Goal: Task Accomplishment & Management: Complete application form

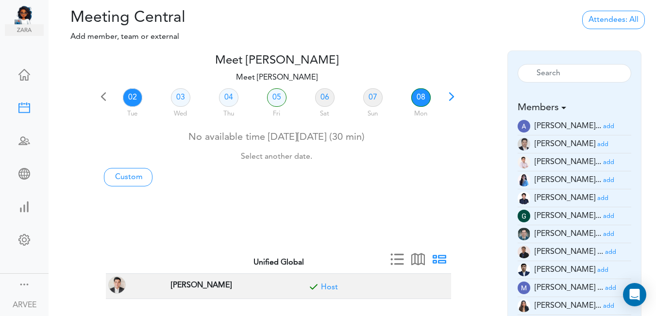
click at [418, 98] on link "08" at bounding box center [420, 97] width 19 height 18
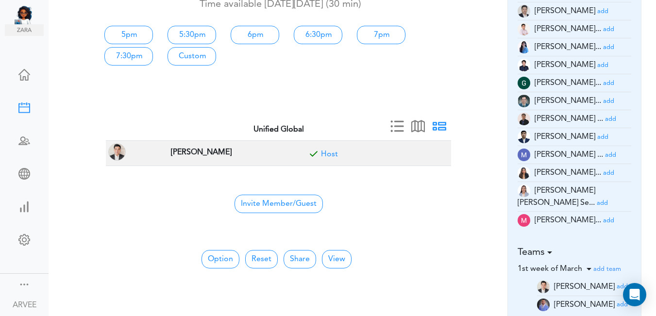
scroll to position [138, 0]
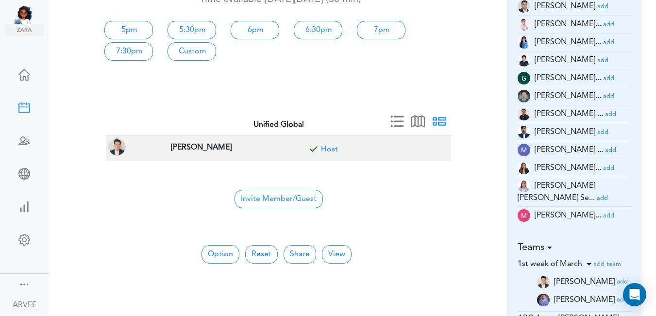
click at [603, 213] on small "add" at bounding box center [608, 216] width 11 height 6
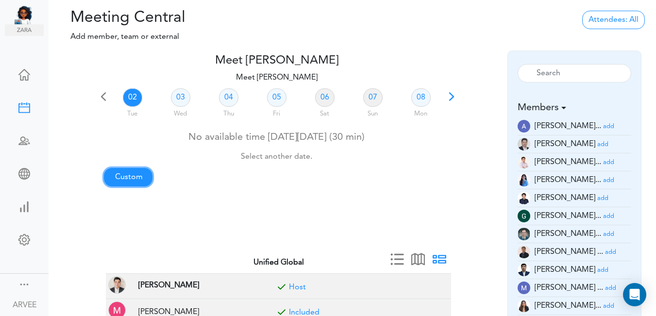
click at [135, 173] on link "Custom" at bounding box center [128, 177] width 49 height 18
type input "Meet [PERSON_NAME]"
type input "[URL][DOMAIN_NAME][SECURITY_DATA]"
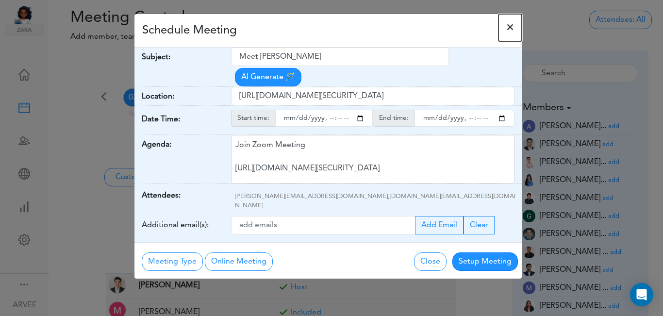
click at [507, 25] on span "×" at bounding box center [510, 28] width 8 height 12
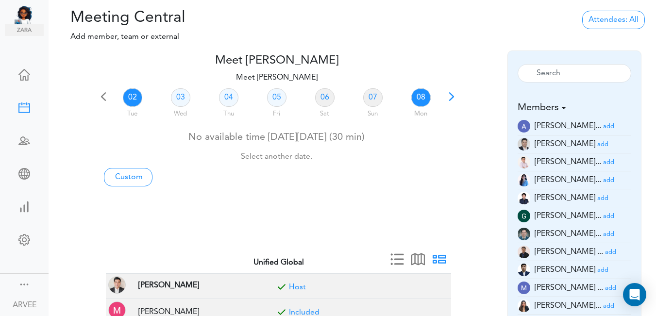
click at [420, 96] on link "08" at bounding box center [420, 97] width 19 height 18
click at [133, 177] on link "Custom" at bounding box center [128, 177] width 49 height 18
type input "Meet [PERSON_NAME]"
type input "[URL][DOMAIN_NAME][SECURITY_DATA]"
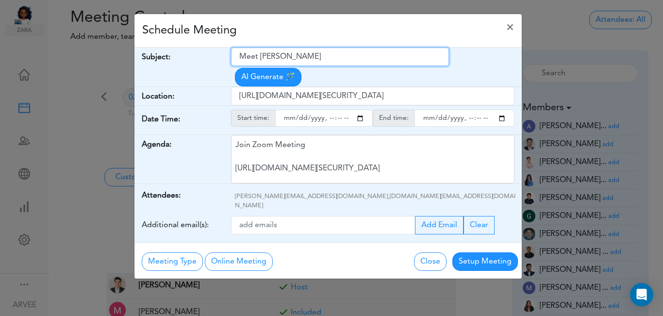
drag, startPoint x: 241, startPoint y: 55, endPoint x: 300, endPoint y: 59, distance: 58.4
click at [324, 52] on input "Meet [PERSON_NAME]" at bounding box center [340, 57] width 218 height 18
paste input "[PERSON_NAME]- Q3 Tax Planning"
type input "[PERSON_NAME]- Q3 Tax Planning"
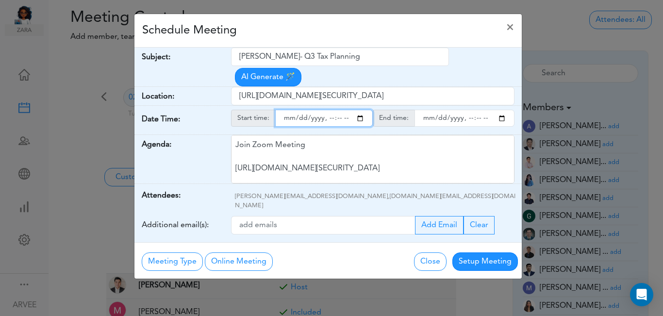
click at [360, 110] on input "starttime" at bounding box center [324, 118] width 98 height 17
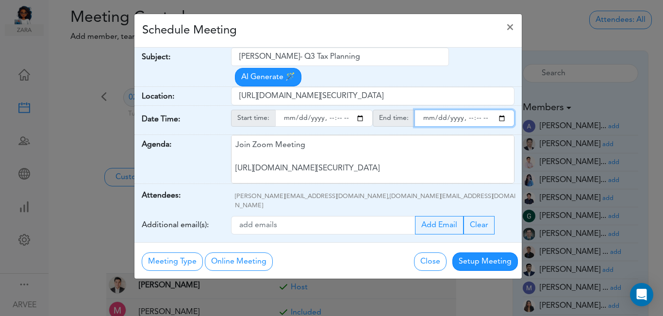
type input "[DATE]T16:34"
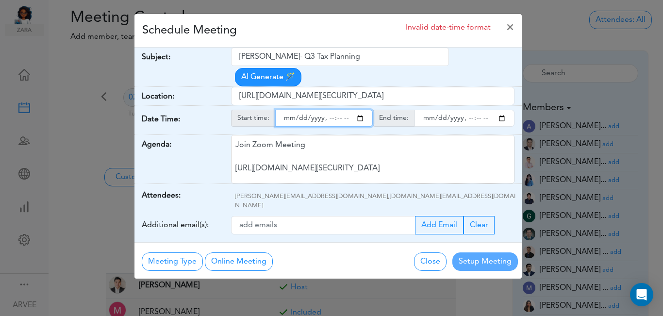
click at [500, 110] on input "endtime" at bounding box center [465, 118] width 100 height 17
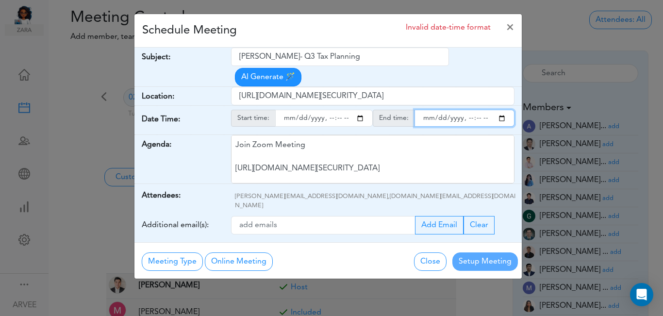
click at [479, 110] on input "endtime" at bounding box center [465, 118] width 100 height 17
type input "[DATE]T17:00"
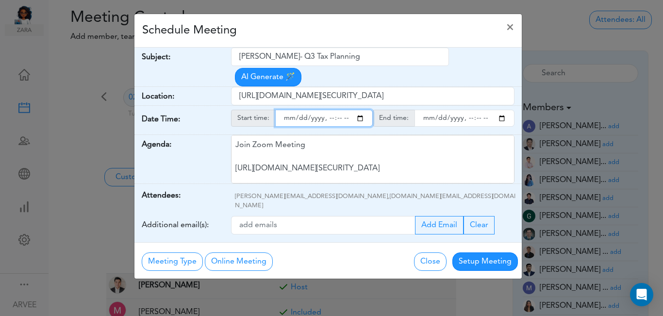
click at [338, 110] on input "starttime" at bounding box center [324, 118] width 98 height 17
type input "[DATE]T16:15"
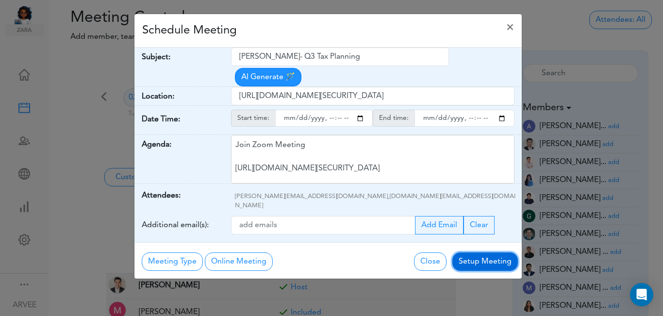
click at [476, 252] on button "Setup Meeting" at bounding box center [485, 261] width 66 height 18
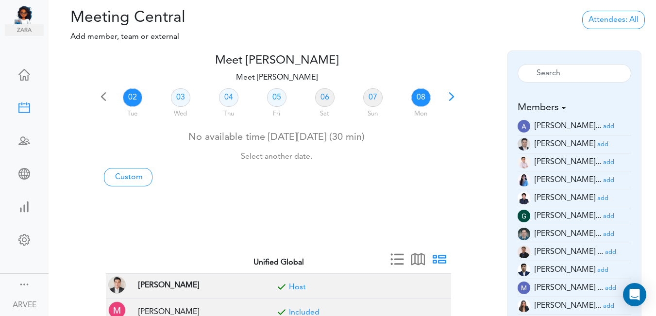
click at [419, 97] on link "08" at bounding box center [420, 97] width 19 height 18
click at [129, 175] on link "Custom" at bounding box center [128, 177] width 49 height 18
type input "Meet [PERSON_NAME]"
type input "[URL][DOMAIN_NAME][SECURITY_DATA]"
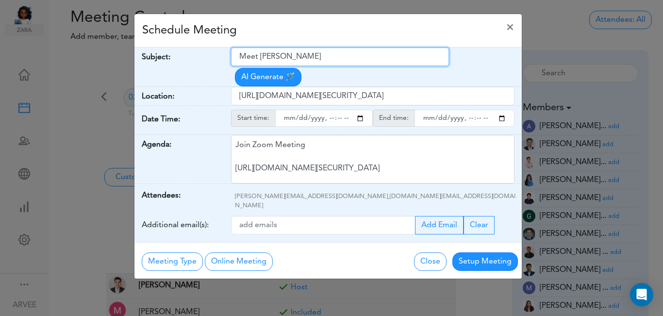
drag, startPoint x: 241, startPoint y: 56, endPoint x: 328, endPoint y: 50, distance: 87.6
click at [328, 50] on input "Meet [PERSON_NAME]" at bounding box center [340, 57] width 218 height 18
paste input "[PERSON_NAME]- Q3 Tax Planning"
click at [241, 54] on input "[PERSON_NAME]- Q3 Tax Planning" at bounding box center [340, 57] width 218 height 18
click at [243, 56] on input "[PERSON_NAME]- Q3 Tax Planning" at bounding box center [340, 57] width 218 height 18
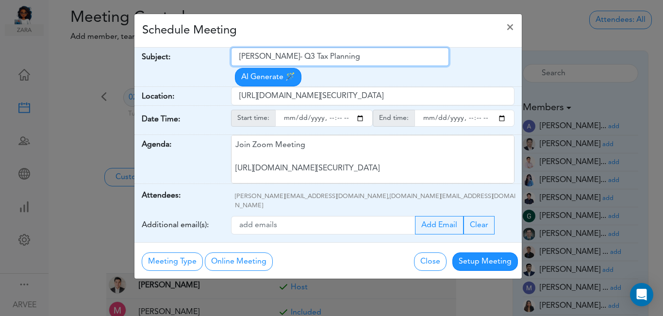
click at [240, 56] on input "[PERSON_NAME]- Q3 Tax Planning" at bounding box center [340, 57] width 218 height 18
type input "Internal: [PERSON_NAME]- Q3 Tax Planning"
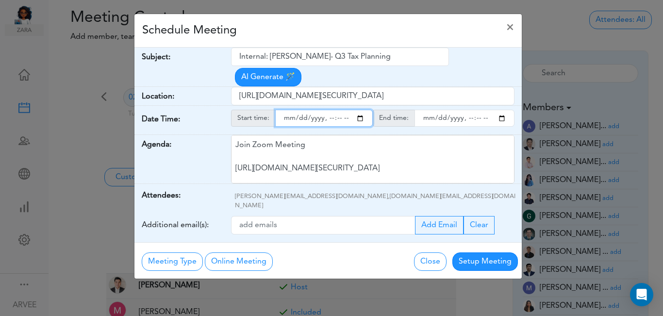
click at [361, 110] on input "starttime" at bounding box center [324, 118] width 98 height 17
click at [338, 110] on input "starttime" at bounding box center [324, 118] width 98 height 17
type input "[DATE]T16:00"
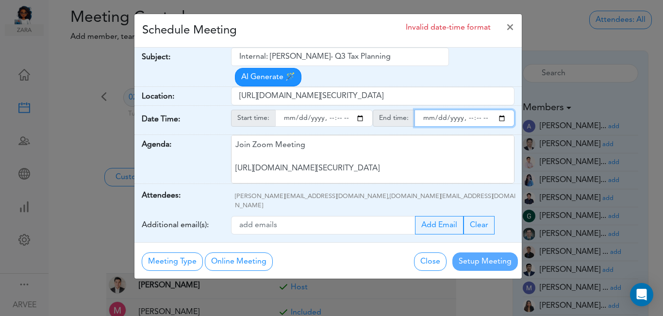
click at [501, 110] on input "endtime" at bounding box center [465, 118] width 100 height 17
click at [479, 110] on input "endtime" at bounding box center [465, 118] width 100 height 17
type input "[DATE]T16:15"
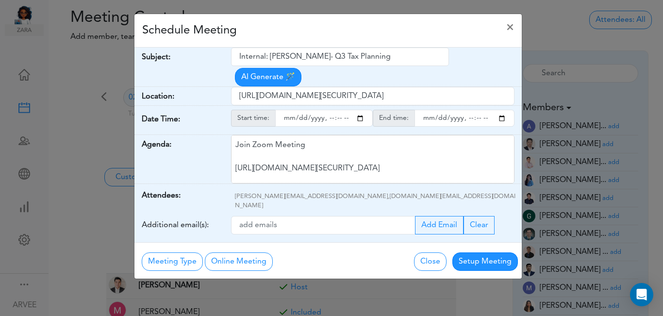
click at [388, 31] on div "Schedule Meeting ×" at bounding box center [327, 30] width 387 height 33
click at [468, 252] on button "Setup Meeting" at bounding box center [485, 261] width 66 height 18
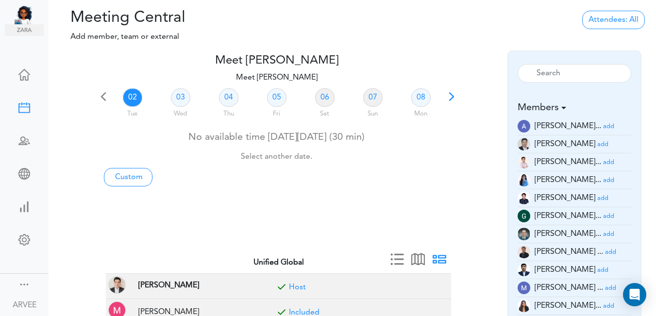
click at [452, 95] on span at bounding box center [452, 100] width 14 height 14
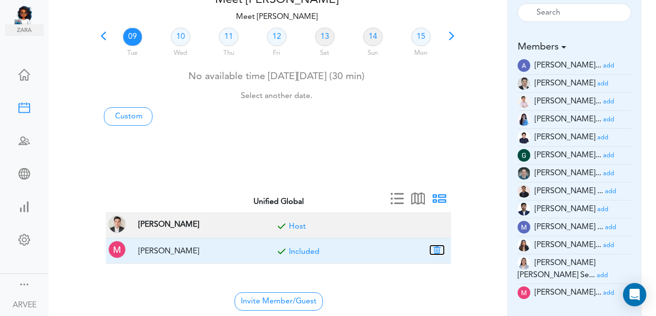
click at [437, 249] on button "button" at bounding box center [437, 250] width 14 height 9
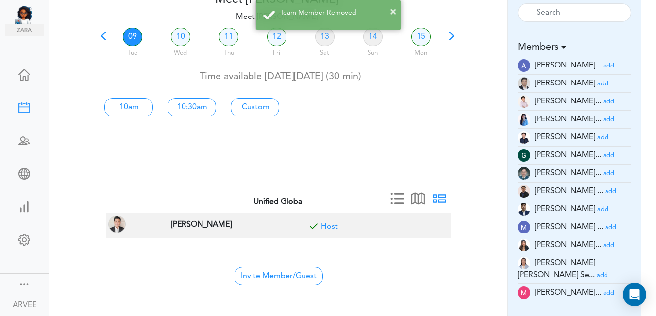
click at [603, 99] on small "add" at bounding box center [608, 102] width 11 height 6
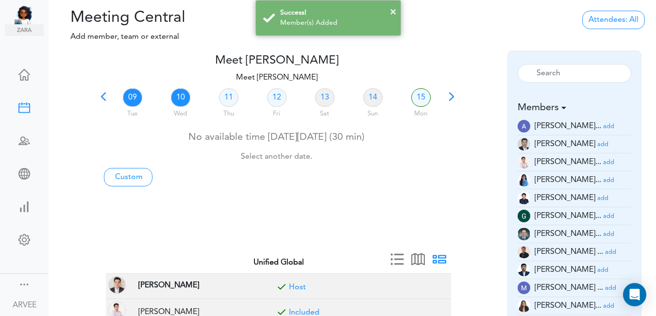
click at [183, 100] on link "10" at bounding box center [180, 97] width 19 height 18
click at [118, 175] on link "Custom" at bounding box center [128, 177] width 49 height 18
type input "Meet [PERSON_NAME]"
type input "[URL][DOMAIN_NAME][SECURITY_DATA]"
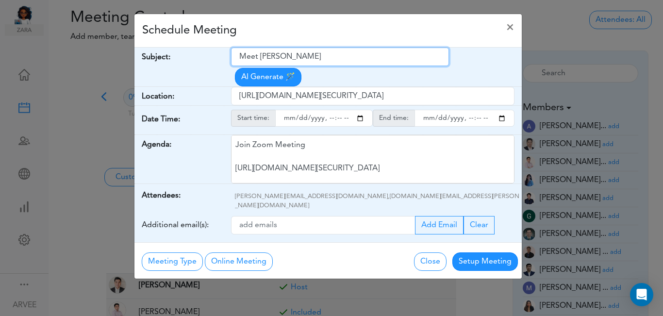
drag, startPoint x: 239, startPoint y: 56, endPoint x: 301, endPoint y: 57, distance: 62.6
click at [273, 56] on input "Meet [PERSON_NAME]" at bounding box center [340, 57] width 218 height 18
drag, startPoint x: 301, startPoint y: 57, endPoint x: 314, endPoint y: 59, distance: 12.8
click at [309, 58] on input "Meet [PERSON_NAME]" at bounding box center [340, 57] width 218 height 18
drag, startPoint x: 241, startPoint y: 54, endPoint x: 250, endPoint y: 54, distance: 8.3
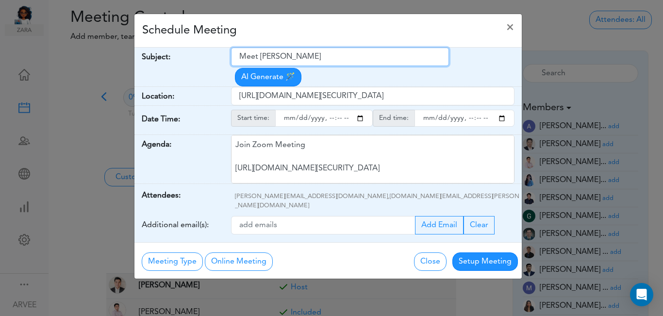
click at [244, 54] on input "Meet [PERSON_NAME]" at bounding box center [340, 57] width 218 height 18
drag, startPoint x: 250, startPoint y: 54, endPoint x: 288, endPoint y: 55, distance: 38.4
click at [288, 55] on input "Meet [PERSON_NAME]" at bounding box center [340, 57] width 218 height 18
click at [245, 54] on input "Meet [PERSON_NAME]" at bounding box center [340, 57] width 218 height 18
drag, startPoint x: 246, startPoint y: 54, endPoint x: 254, endPoint y: 54, distance: 8.7
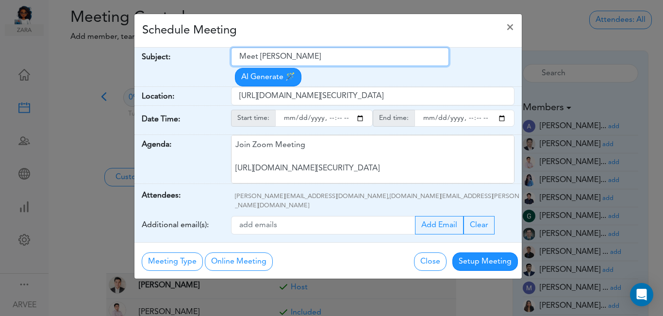
click at [254, 54] on input "Meet [PERSON_NAME]" at bounding box center [340, 57] width 218 height 18
drag, startPoint x: 237, startPoint y: 54, endPoint x: 317, endPoint y: 50, distance: 80.2
click at [317, 50] on input "Meet [PERSON_NAME]" at bounding box center [340, 57] width 218 height 18
paste input "Q3 TY25 Tax Planning Results Discussion"
type input "Q3 TY25 Tax Planning Results Discussion"
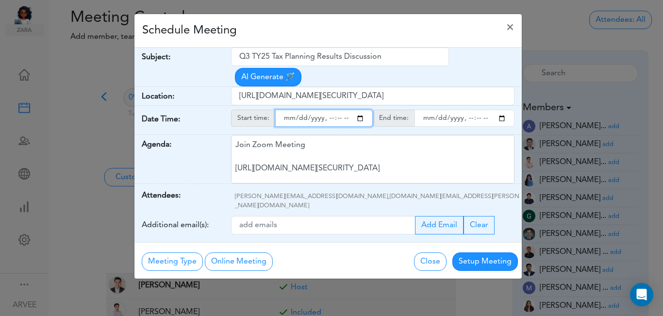
click at [362, 110] on input "starttime" at bounding box center [324, 118] width 98 height 17
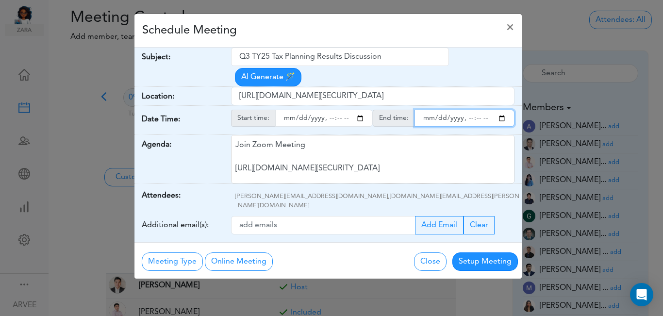
type input "[DATE]T19:00"
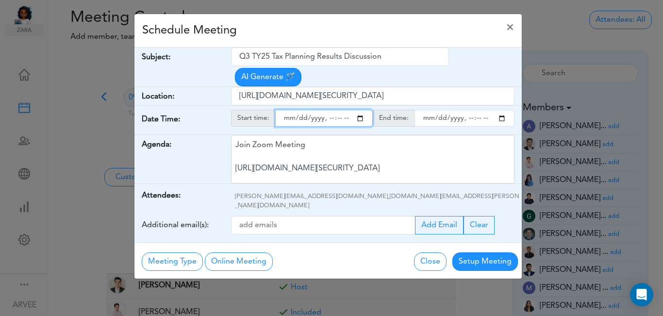
click at [502, 110] on input "endtime" at bounding box center [465, 118] width 100 height 17
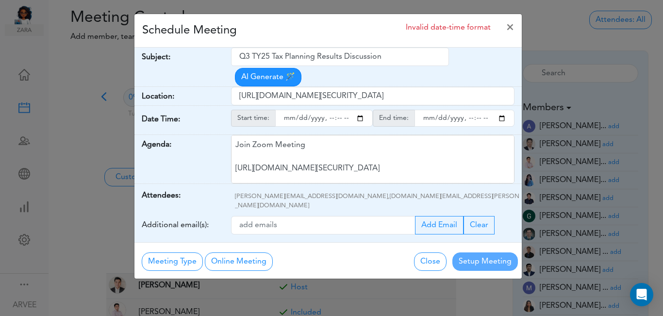
type input "[DATE]T20:00"
click at [316, 30] on div "Schedule Meeting ×" at bounding box center [327, 30] width 387 height 33
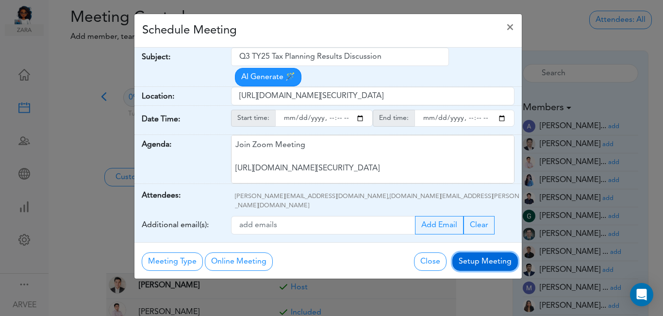
click at [478, 252] on button "Setup Meeting" at bounding box center [485, 261] width 66 height 18
